Goal: Communication & Community: Ask a question

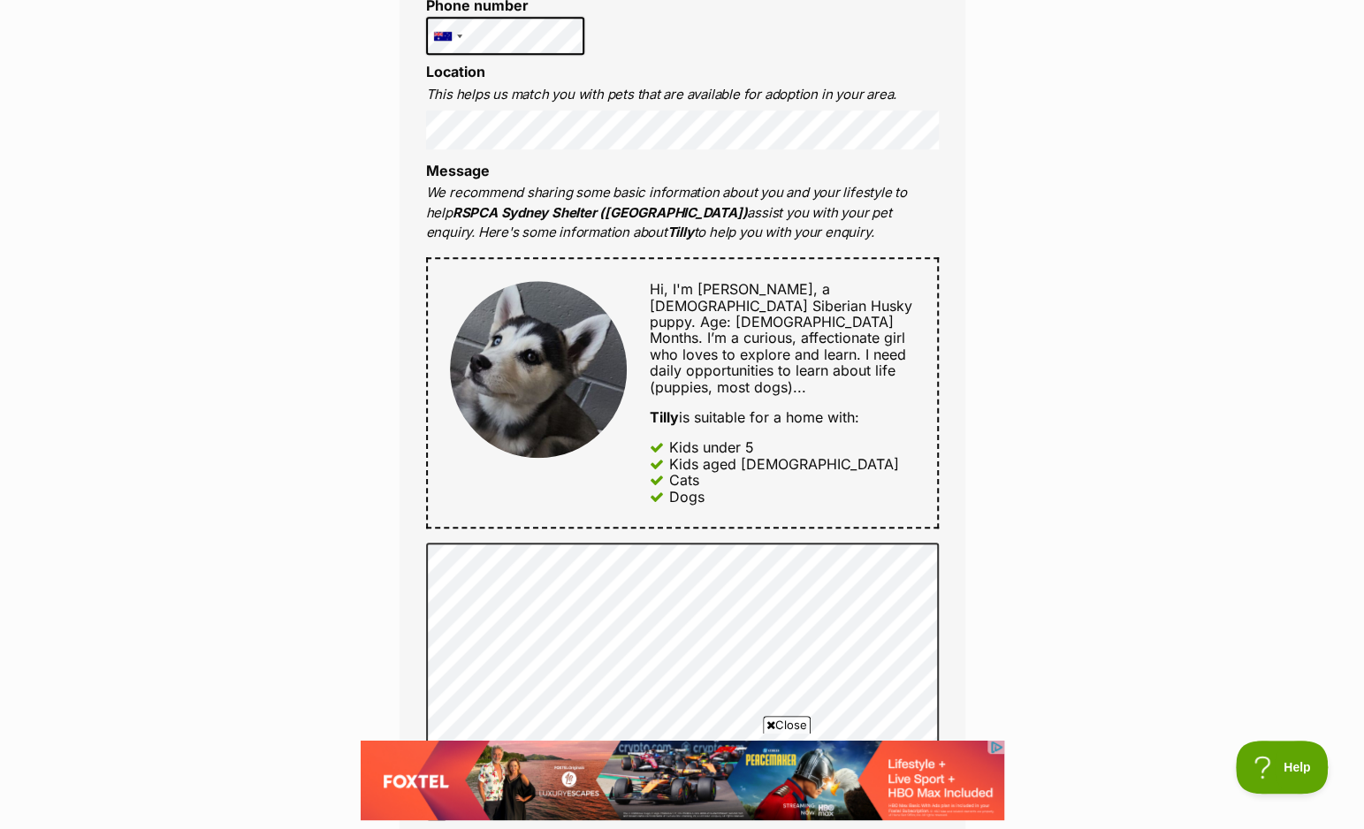
scroll to position [1061, 0]
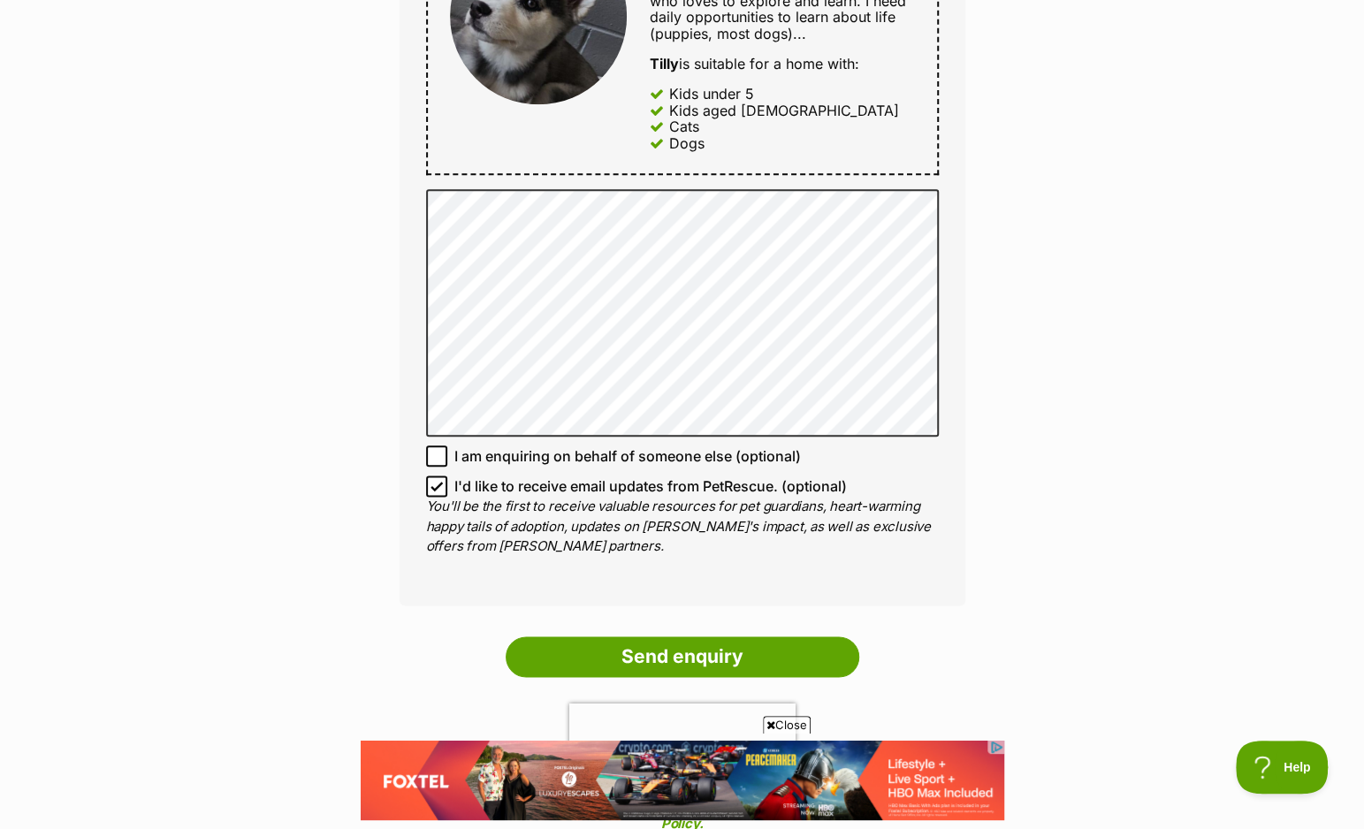
drag, startPoint x: 671, startPoint y: 627, endPoint x: 854, endPoint y: 415, distance: 279.5
click at [854, 439] on form "Full name Dongmei Li Email We require this to be able to send you communication…" at bounding box center [683, 137] width 566 height 1409
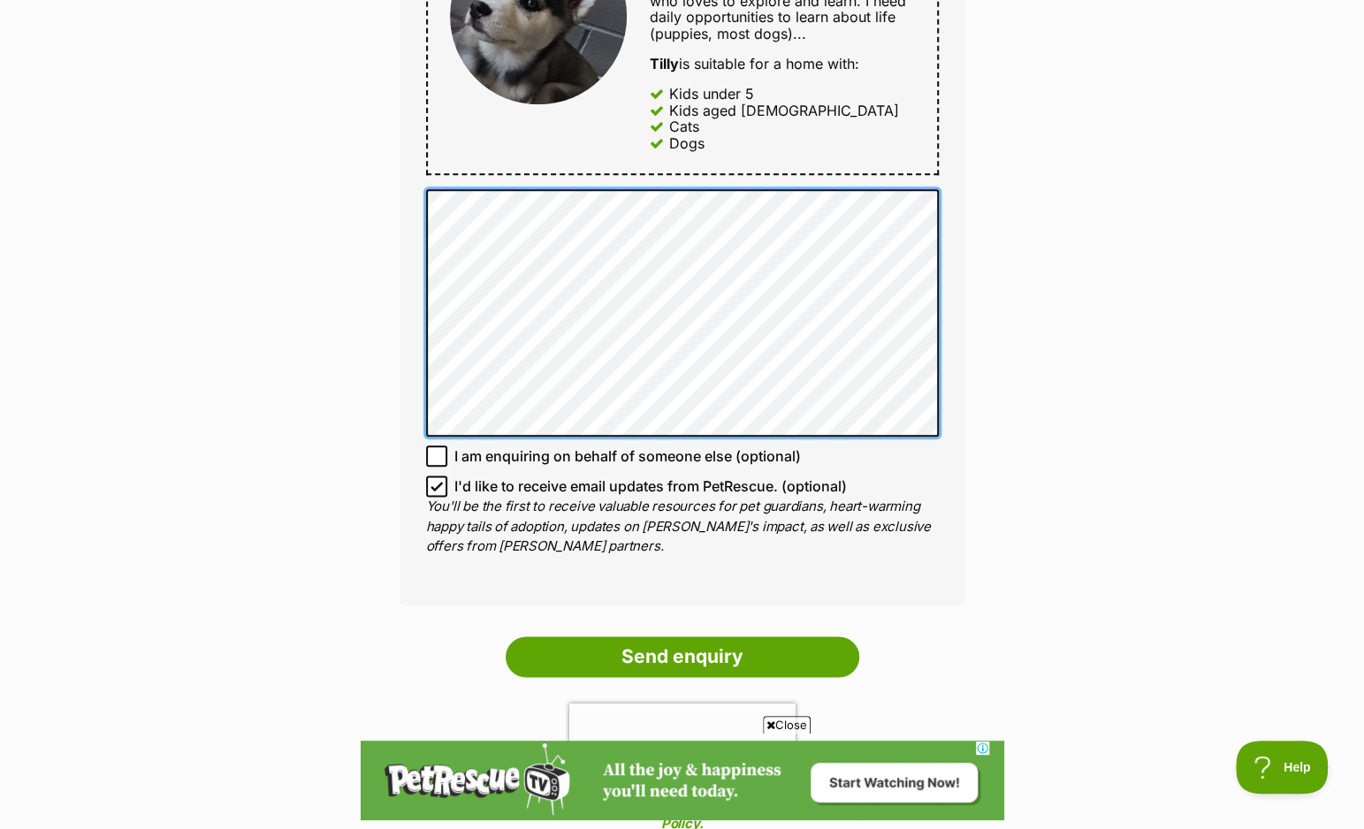
scroll to position [0, 0]
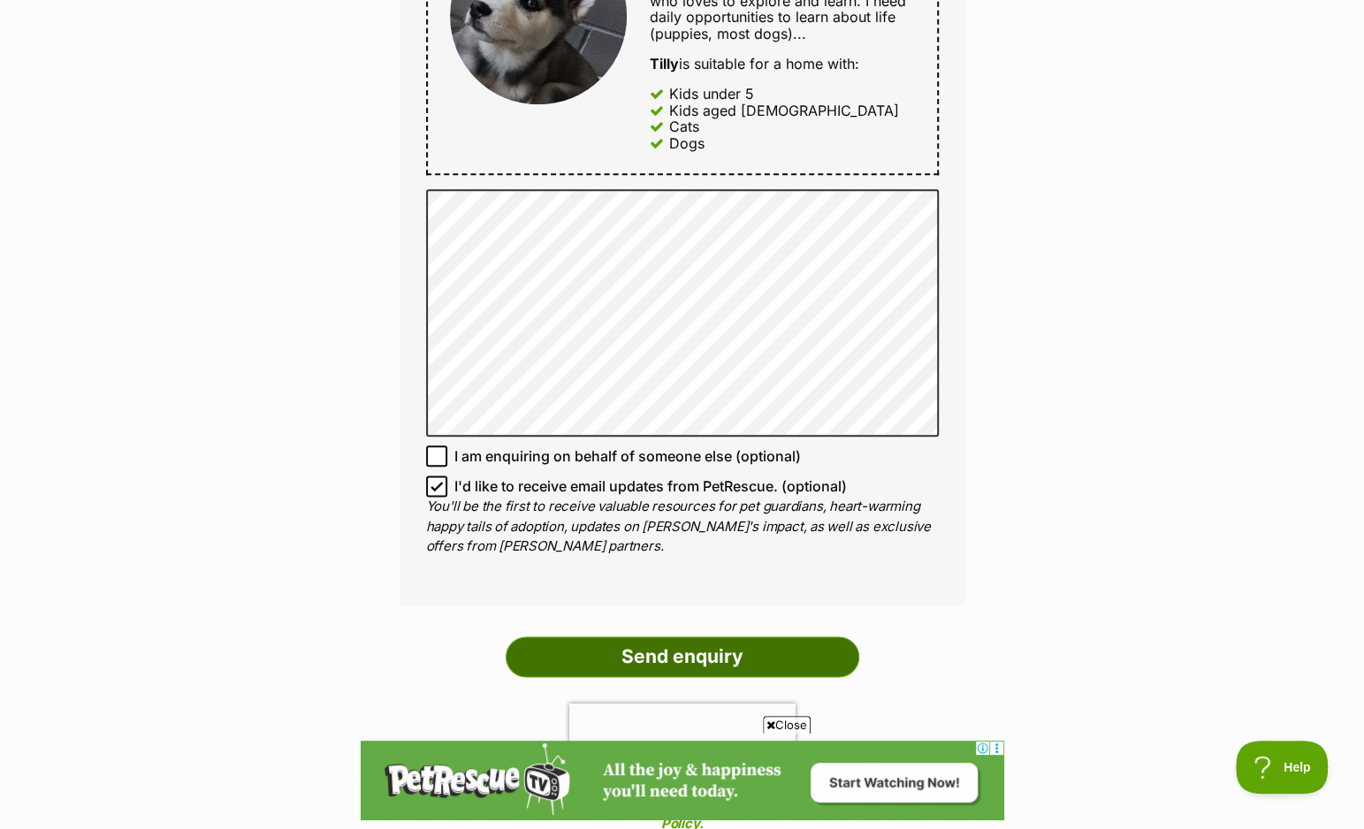
click at [673, 636] on input "Send enquiry" at bounding box center [683, 656] width 354 height 41
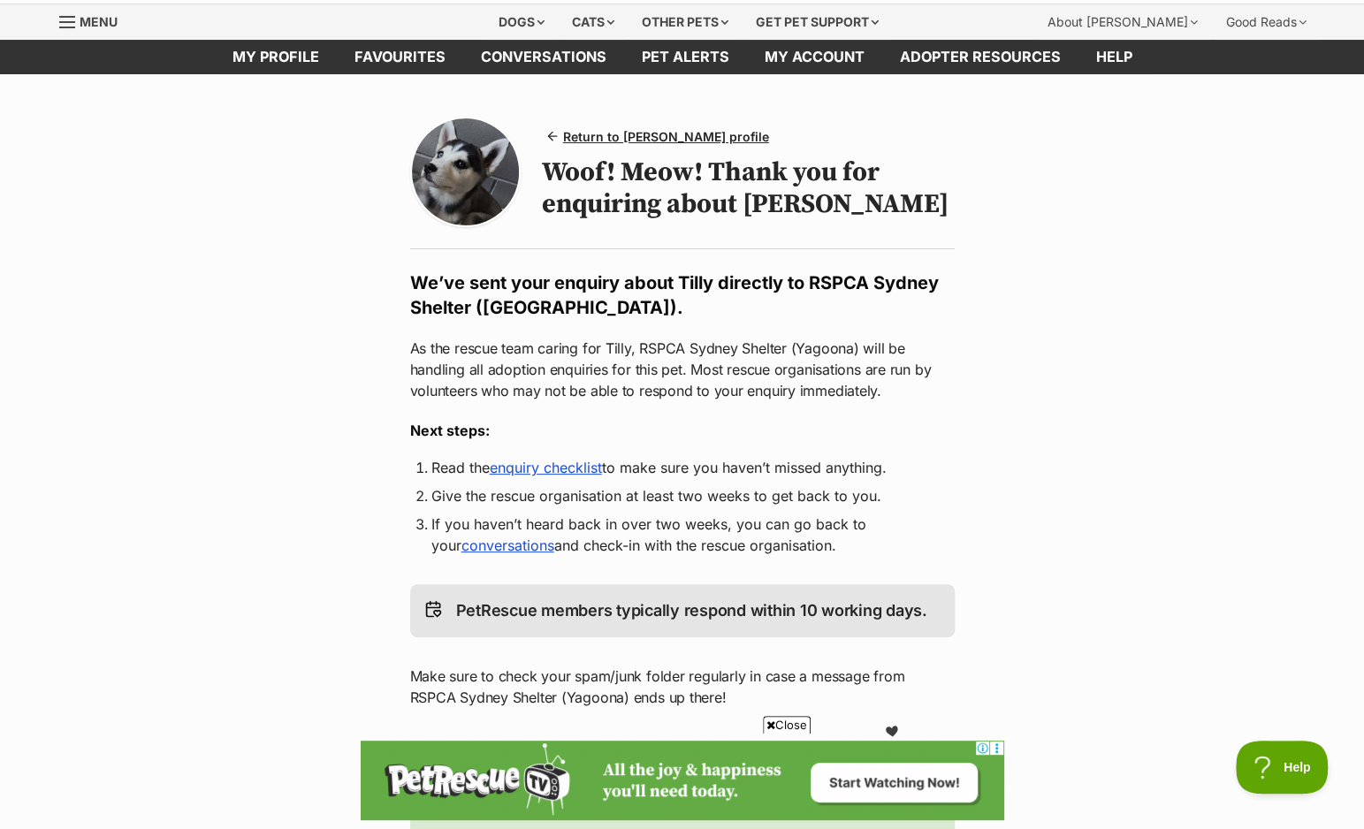
scroll to position [88, 0]
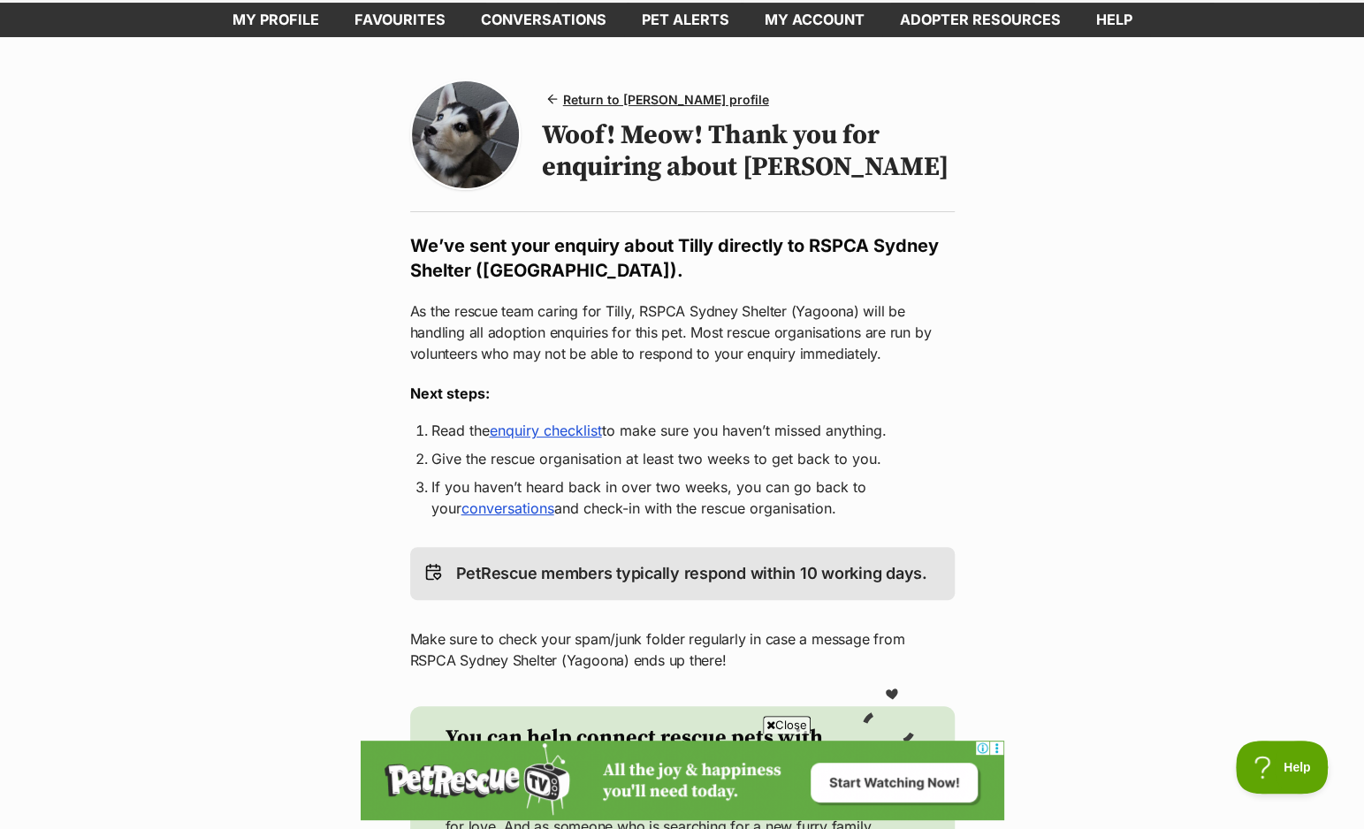
click at [573, 438] on link "enquiry checklist" at bounding box center [546, 431] width 112 height 18
